Goal: Check status: Check status

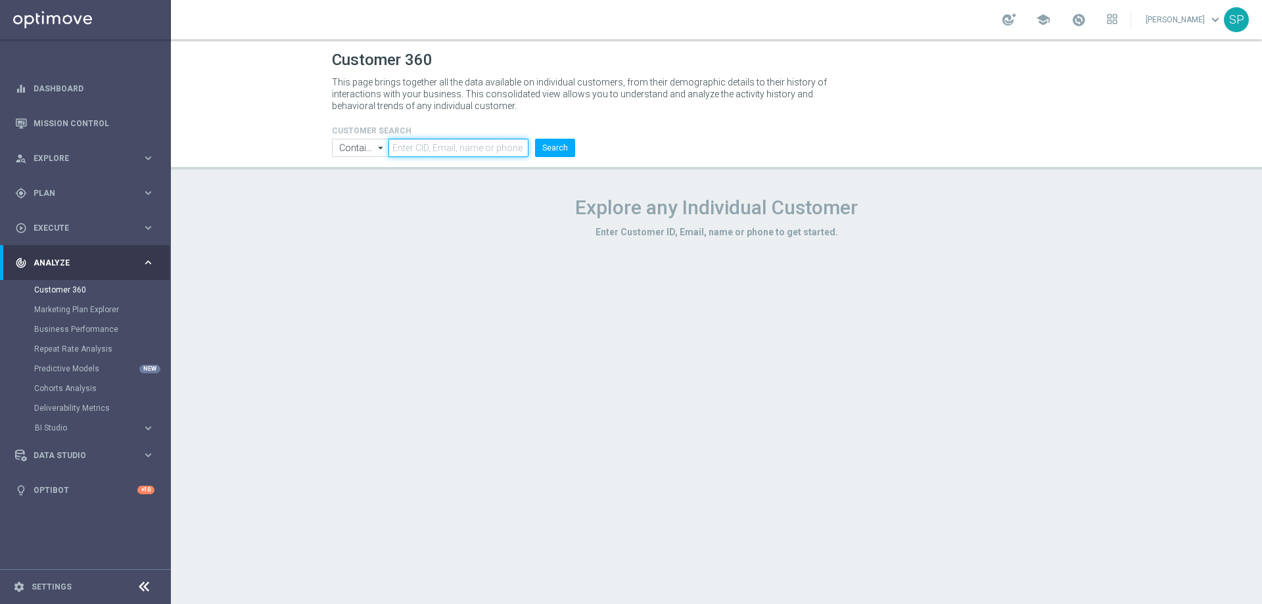
click at [472, 150] on input "text" at bounding box center [458, 148] width 140 height 18
paste input "1223001"
type input "1223001"
click at [535, 139] on button "Search" at bounding box center [555, 148] width 40 height 18
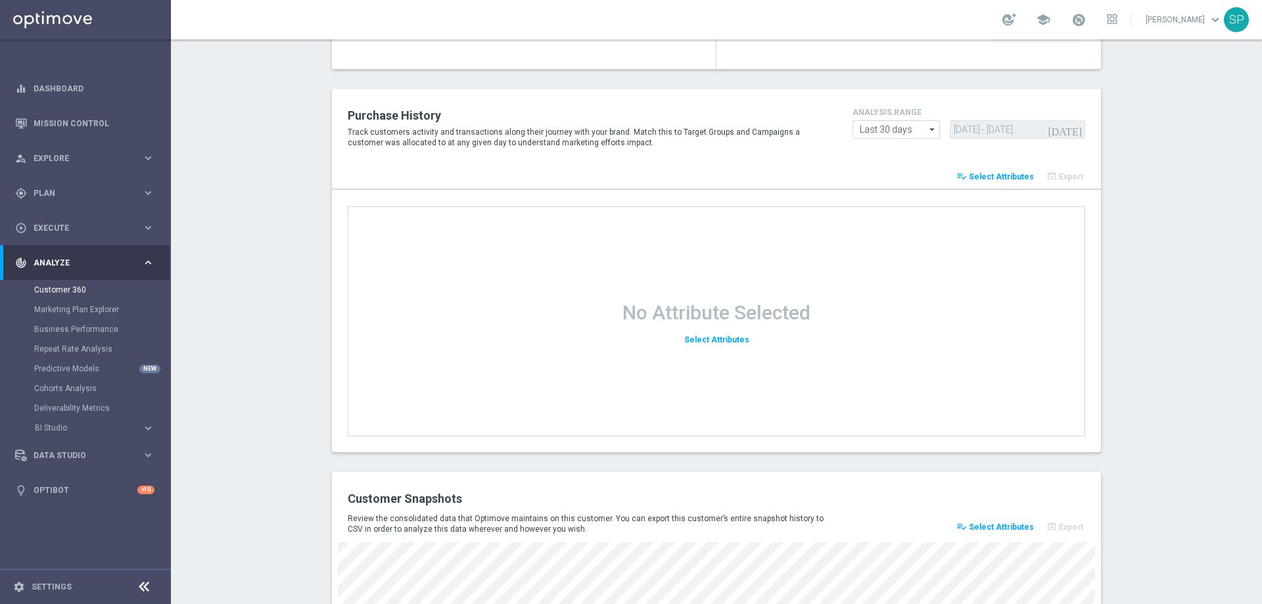
scroll to position [1681, 0]
